Goal: Task Accomplishment & Management: Complete application form

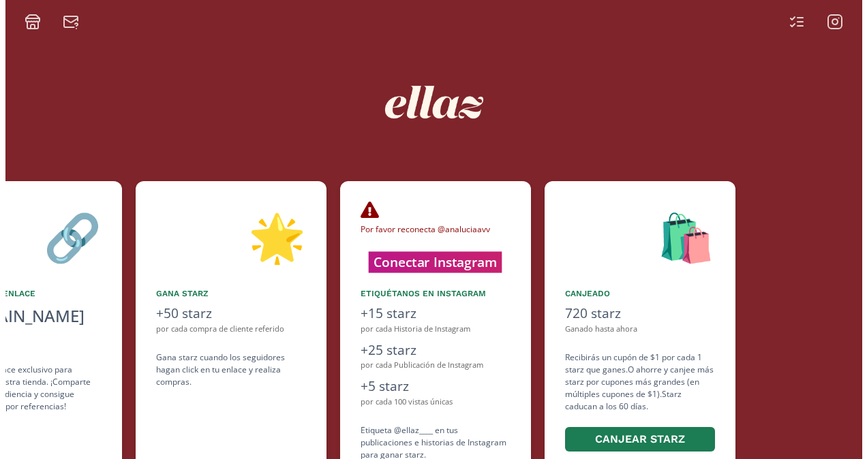
scroll to position [0, 613]
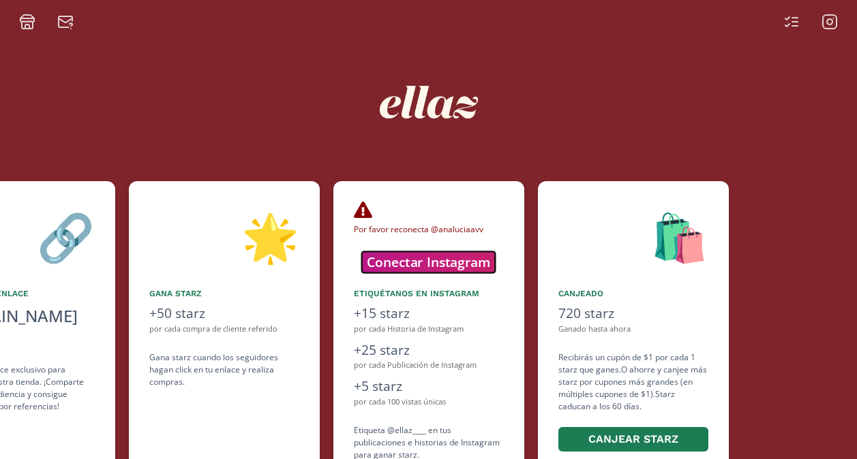
click at [442, 260] on button "Conectar Instagram" at bounding box center [429, 261] width 134 height 21
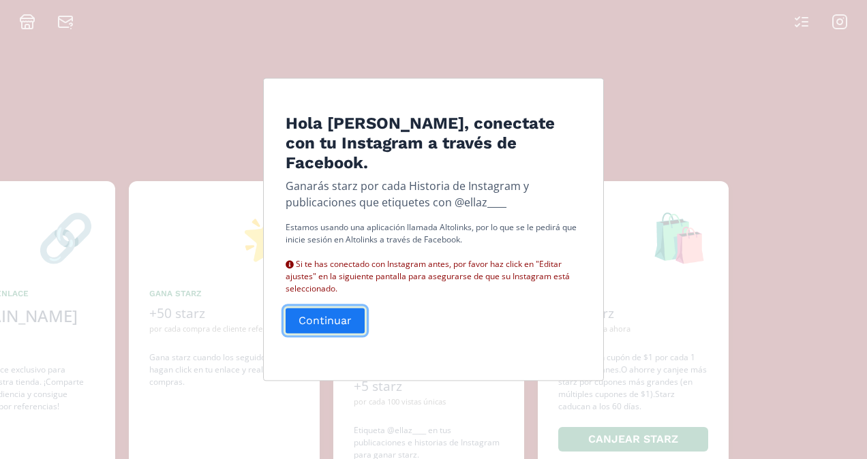
click at [338, 318] on button "Continuar" at bounding box center [325, 321] width 83 height 29
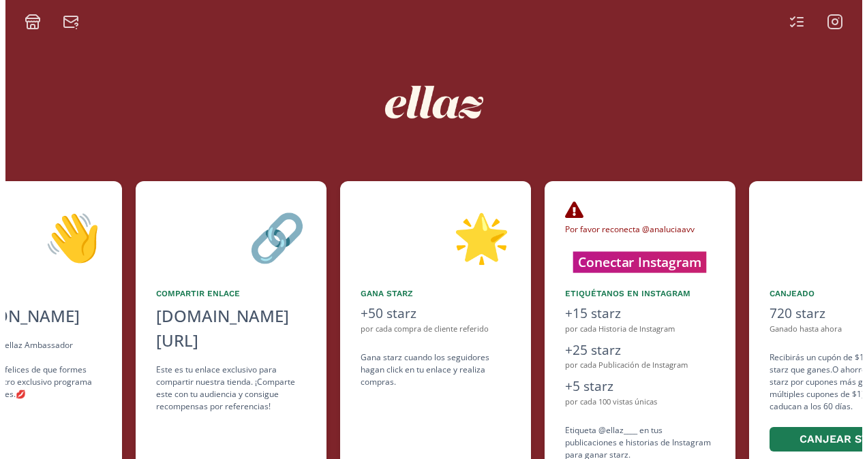
scroll to position [0, 409]
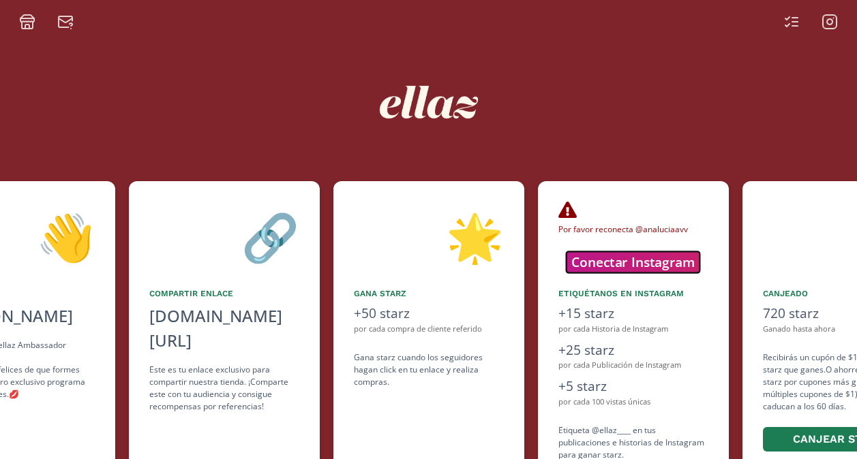
click at [618, 264] on button "Conectar Instagram" at bounding box center [633, 261] width 134 height 21
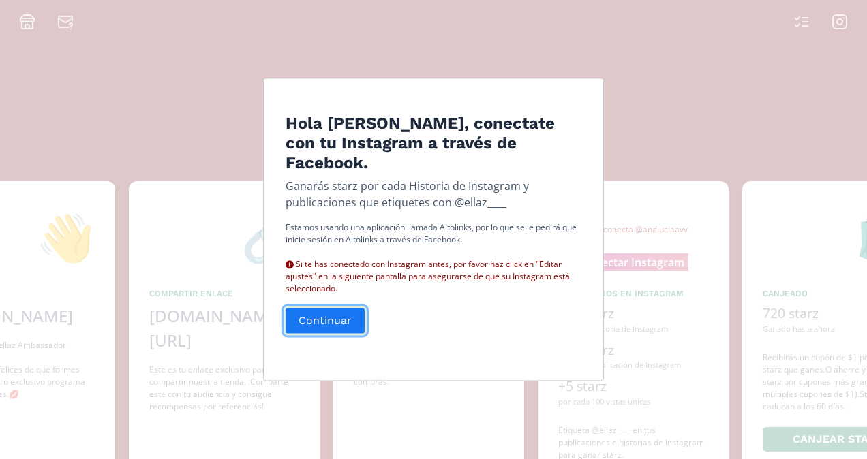
click at [322, 324] on button "Continuar" at bounding box center [325, 321] width 83 height 29
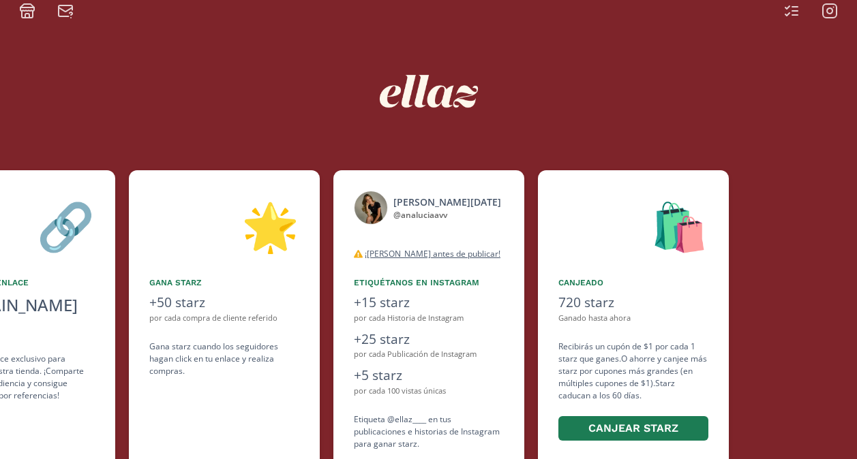
scroll to position [10, 0]
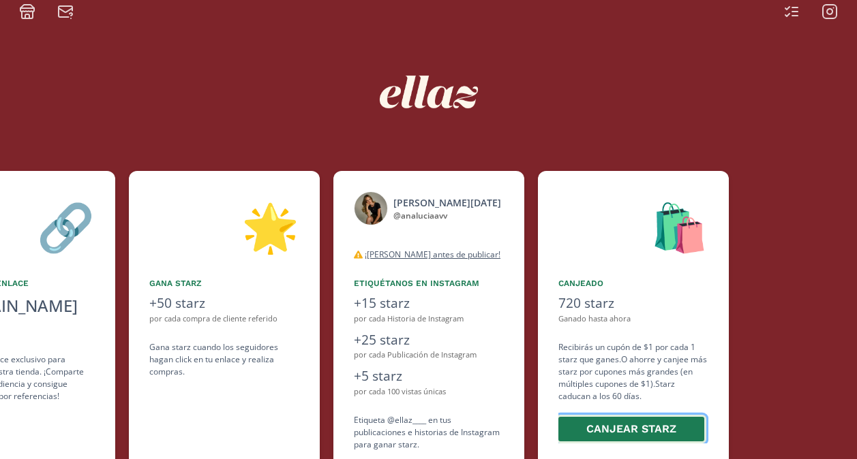
click at [596, 425] on button "Canjear starz" at bounding box center [631, 429] width 150 height 29
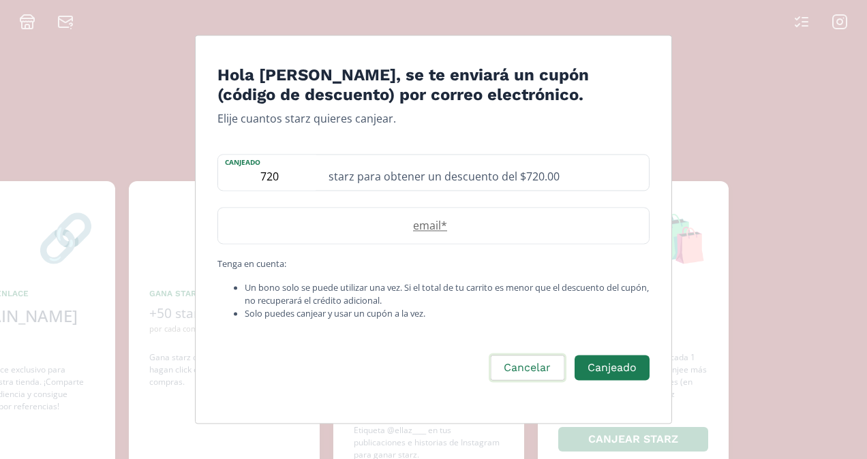
click at [551, 359] on button "Cancelar" at bounding box center [527, 368] width 77 height 29
